Goal: Find specific page/section: Find specific page/section

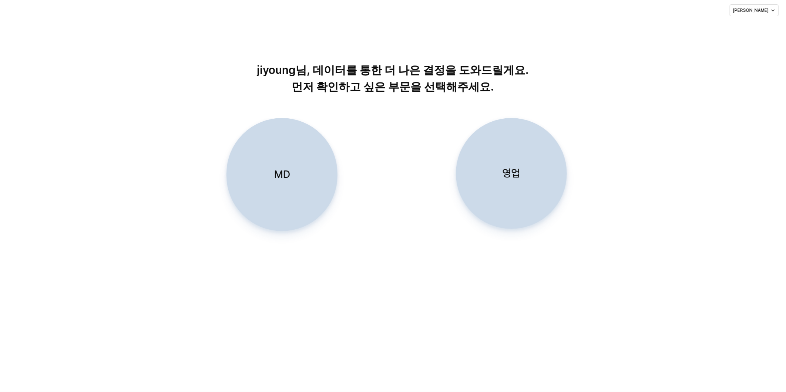
click at [296, 177] on div "MD" at bounding box center [282, 174] width 104 height 113
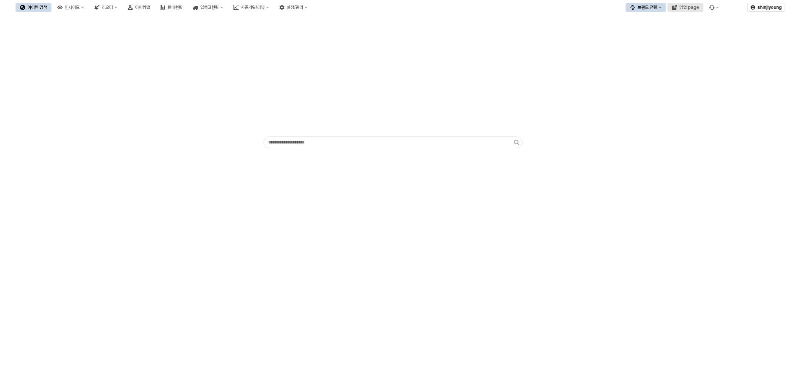
click at [689, 9] on div "영업 page" at bounding box center [690, 7] width 20 height 5
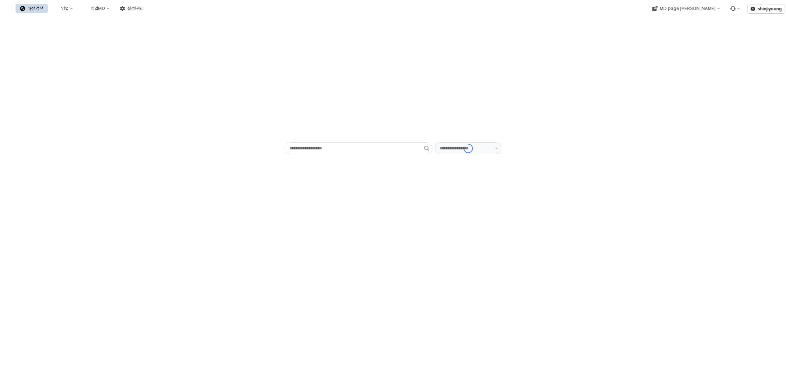
type input "******"
click at [114, 8] on button "영업MD" at bounding box center [96, 8] width 35 height 9
click at [179, 48] on div "판매유형별 매출 현황" at bounding box center [175, 47] width 39 height 6
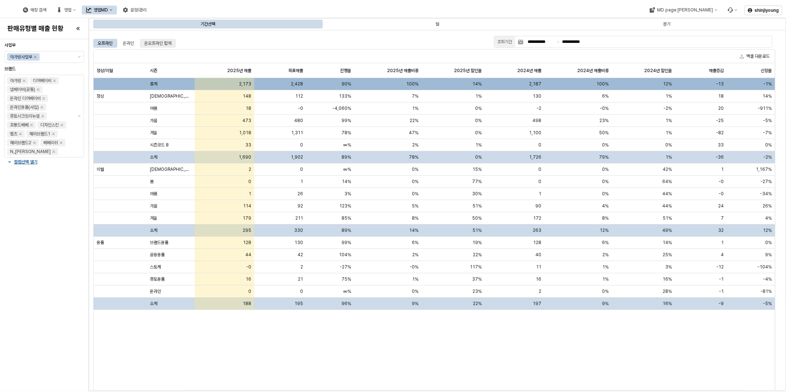
click at [162, 46] on div "온오프라인 합계" at bounding box center [157, 43] width 27 height 9
click at [590, 364] on div "정상/이월 정상/이월 시즌 시즌 2025년 매출 2025년 매출 목표매출 목표매출 진행율 진행율 2025년 매출비중 2025년 매출비중 202…" at bounding box center [435, 232] width 682 height 339
